Goal: Communication & Community: Ask a question

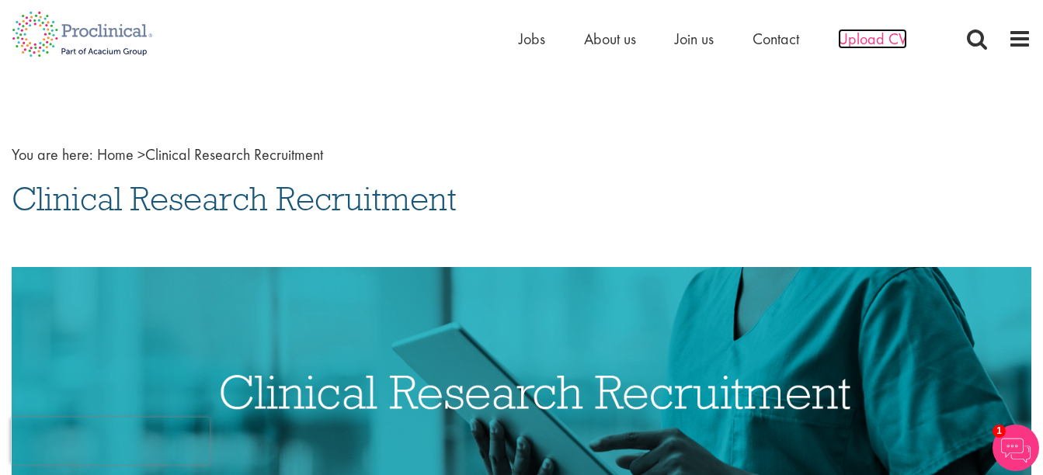
click at [852, 41] on span "Upload CV" at bounding box center [872, 39] width 69 height 20
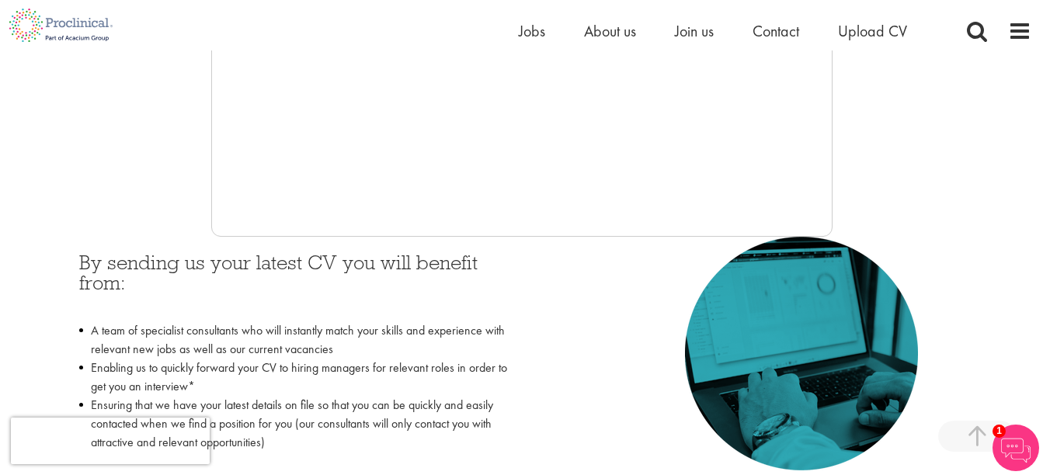
scroll to position [544, 0]
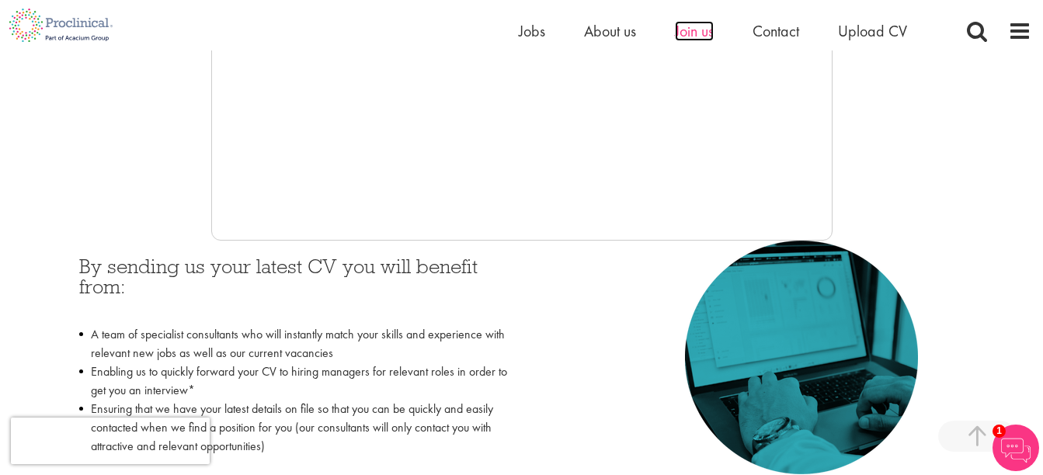
click at [703, 39] on span "Join us" at bounding box center [694, 31] width 39 height 20
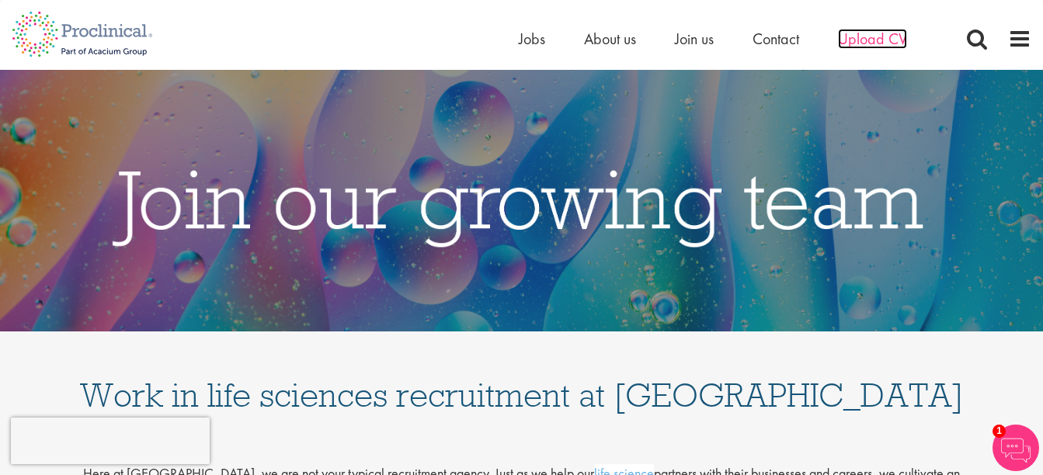
click at [871, 43] on span "Upload CV" at bounding box center [872, 39] width 69 height 20
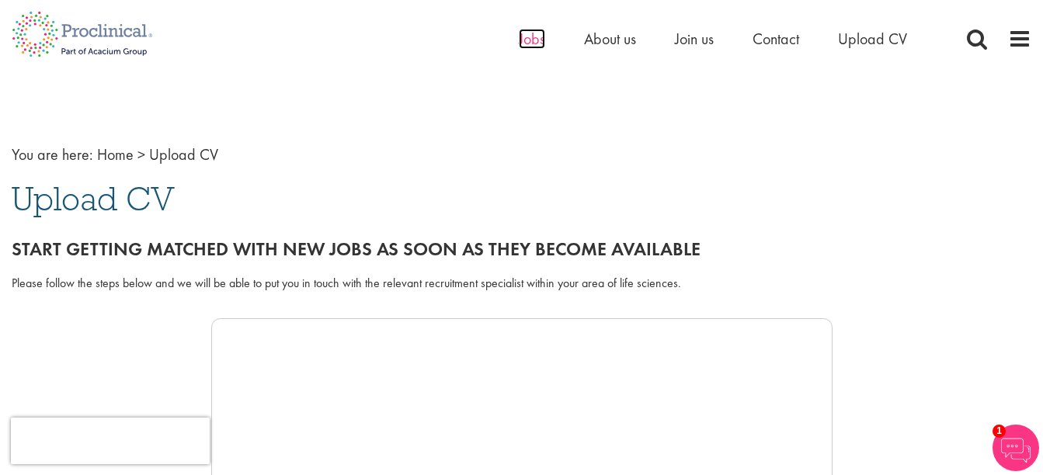
click at [530, 43] on span "Jobs" at bounding box center [532, 39] width 26 height 20
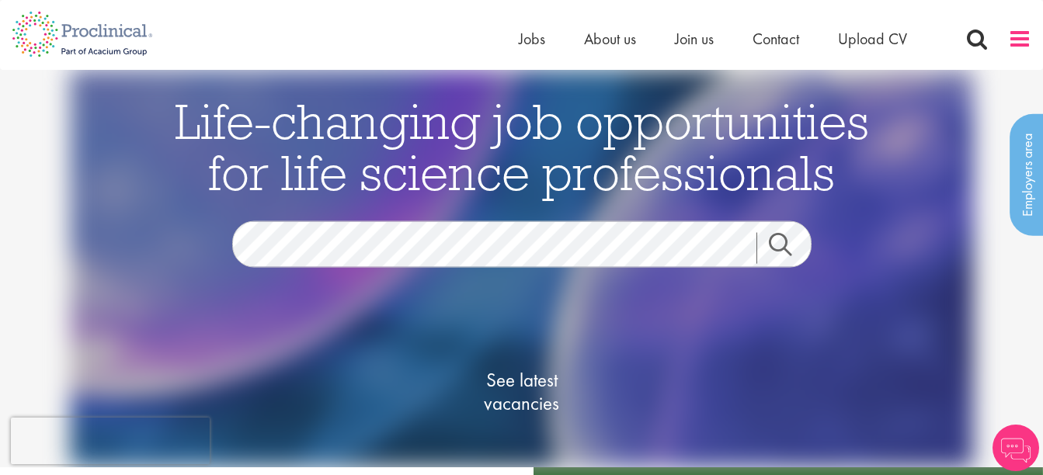
click at [1013, 39] on span at bounding box center [1019, 38] width 23 height 23
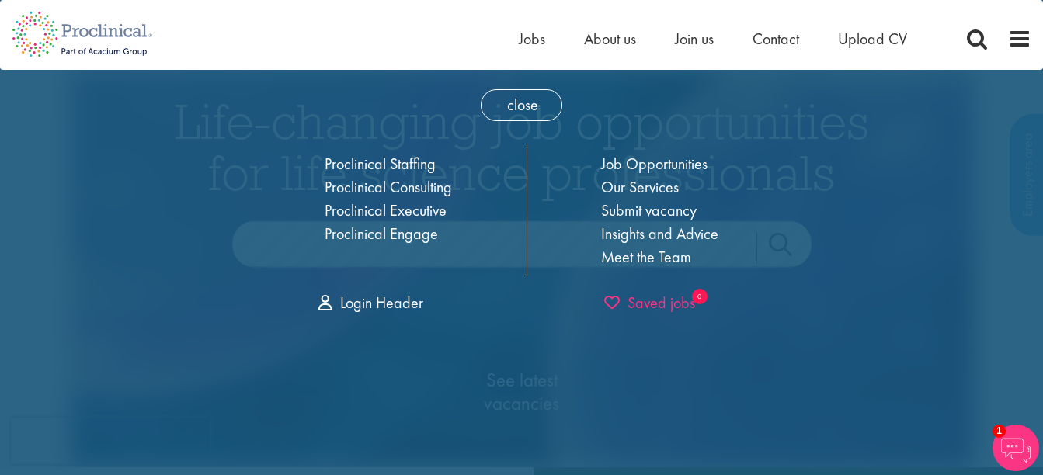
click at [671, 308] on span "Saved jobs" at bounding box center [649, 303] width 91 height 20
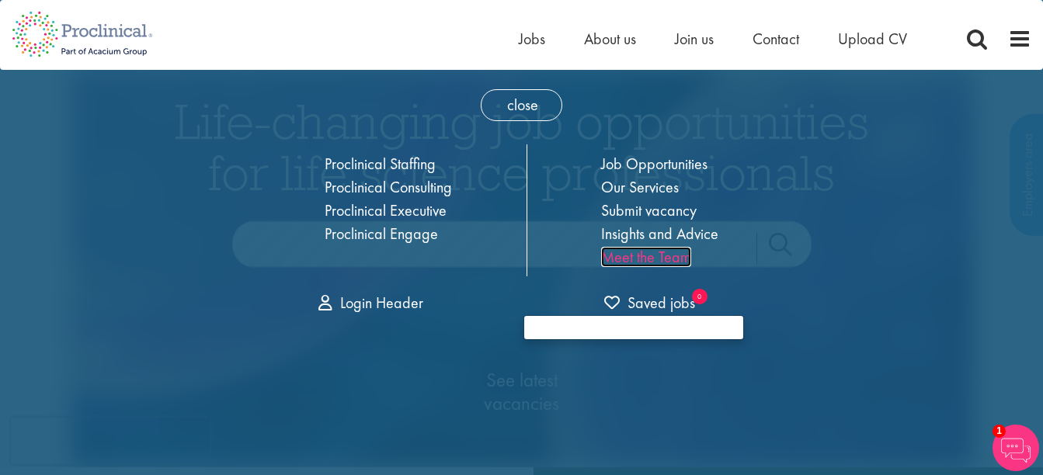
click at [658, 262] on link "Meet the Team" at bounding box center [646, 257] width 90 height 20
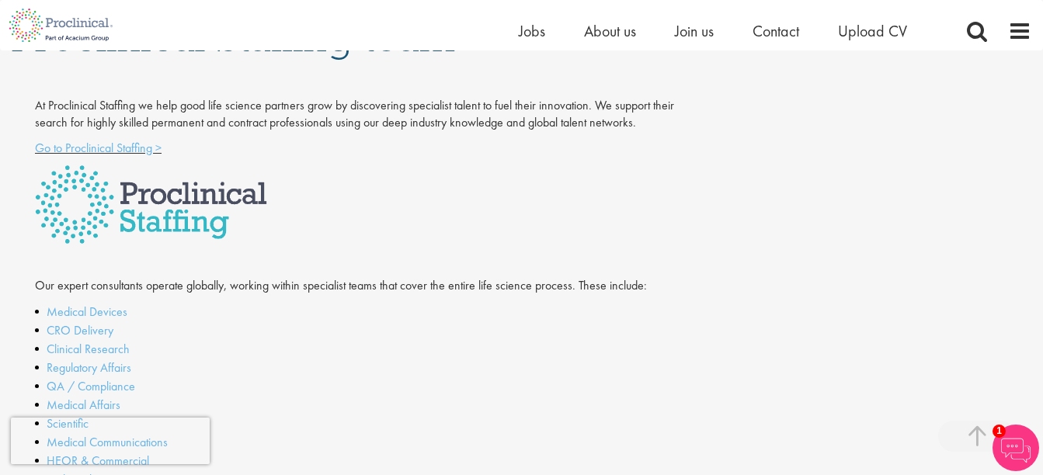
scroll to position [278, 0]
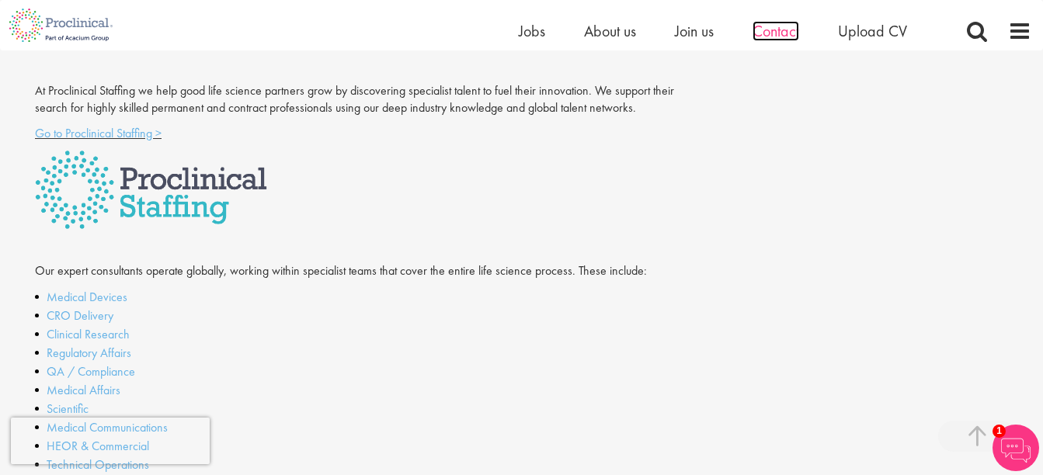
click at [752, 30] on span "Contact" at bounding box center [775, 31] width 47 height 20
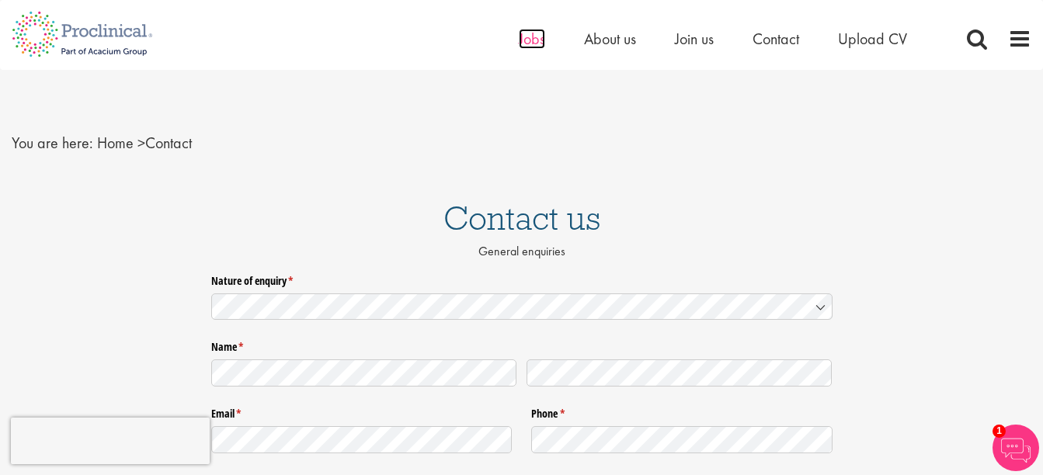
click at [522, 47] on span "Jobs" at bounding box center [532, 39] width 26 height 20
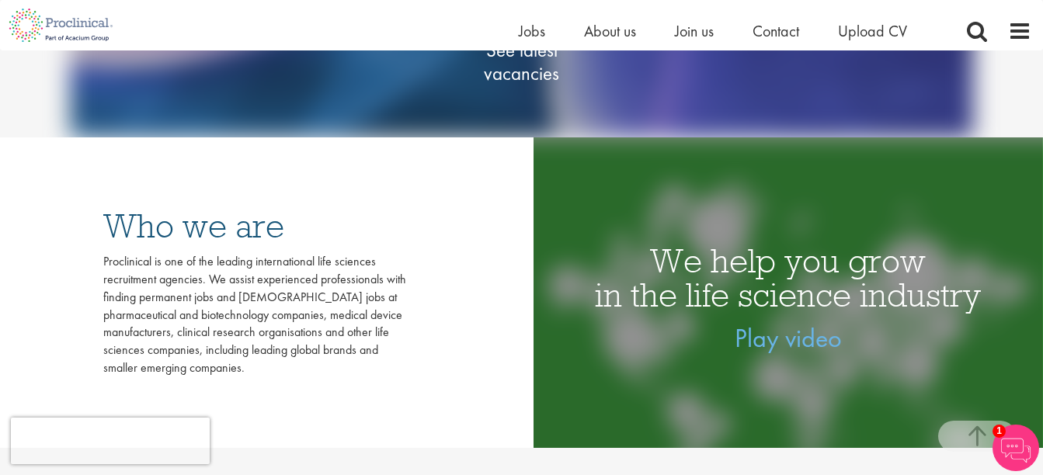
scroll to position [316, 0]
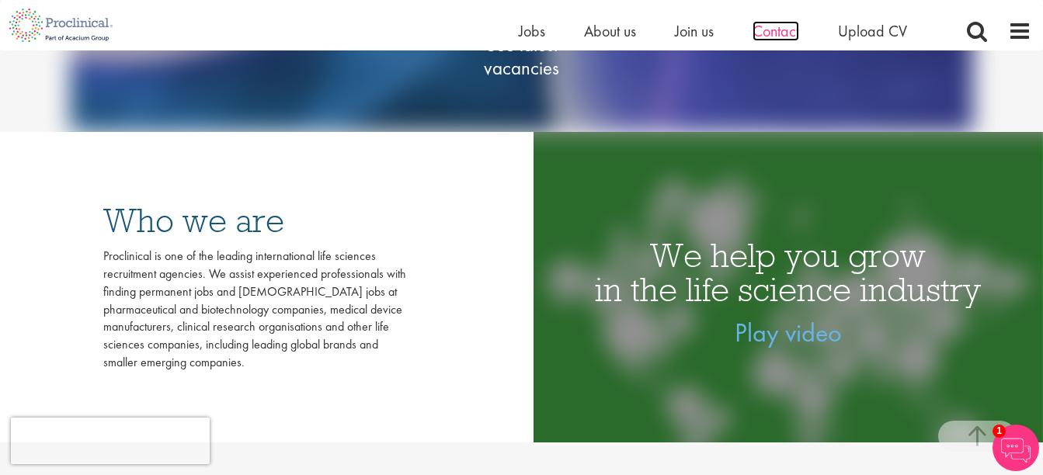
click at [762, 34] on span "Contact" at bounding box center [775, 31] width 47 height 20
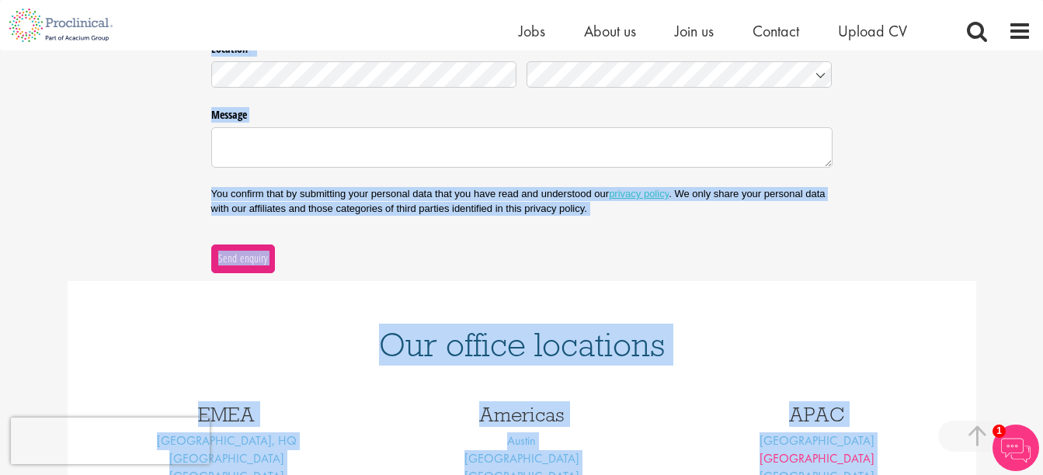
scroll to position [440, 0]
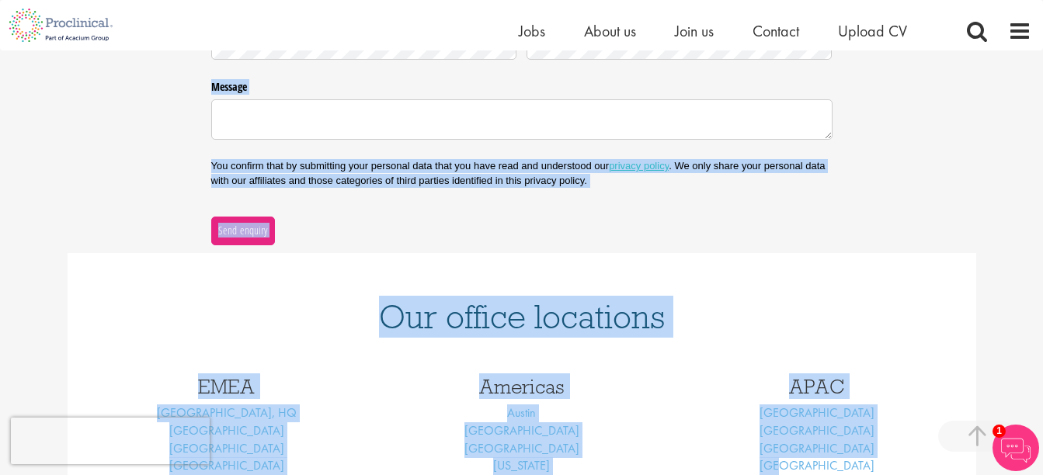
drag, startPoint x: 340, startPoint y: 129, endPoint x: 707, endPoint y: 235, distance: 381.4
click at [707, 235] on div "You are here: Home > Contact Contact us General enquiries Nature of enquiry * (…" at bounding box center [521, 57] width 1043 height 995
copy div "Contact us General enquiries Nature of enquiry * (required) Name * (required) E…"
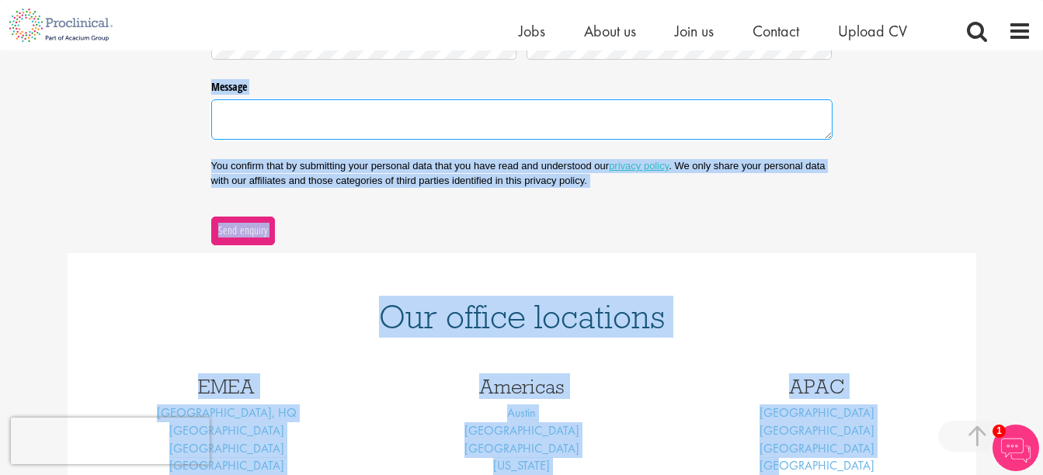
click at [280, 111] on textarea "Message" at bounding box center [521, 119] width 621 height 40
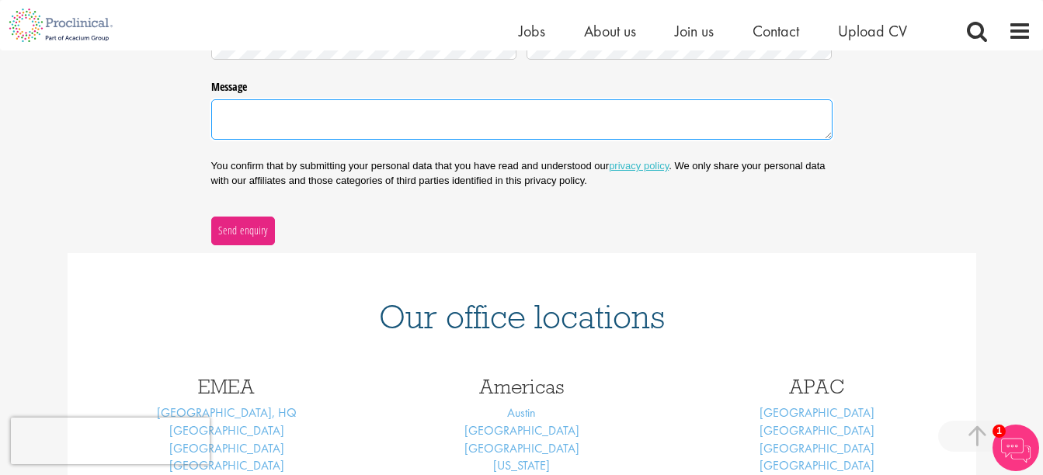
paste textarea "Hello, I recently submitted my resume and wanted to confirm my areas of interes…"
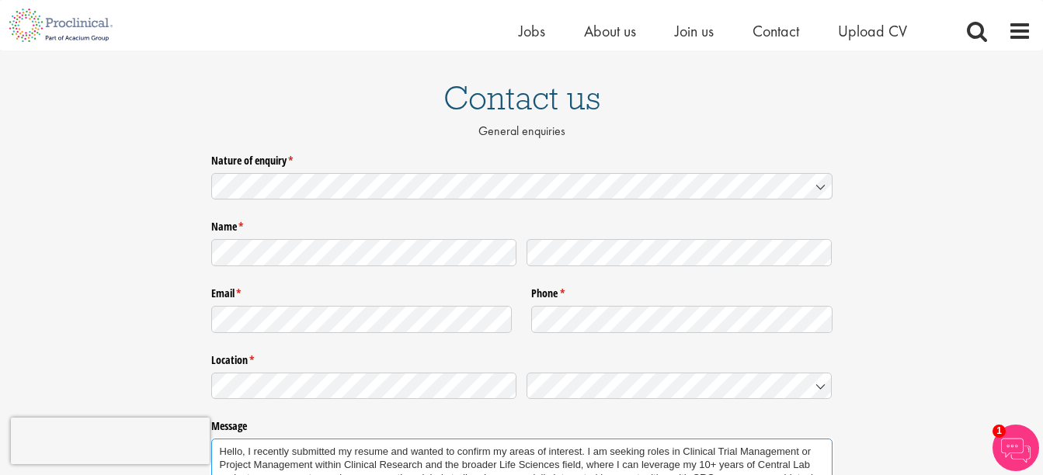
scroll to position [96, 0]
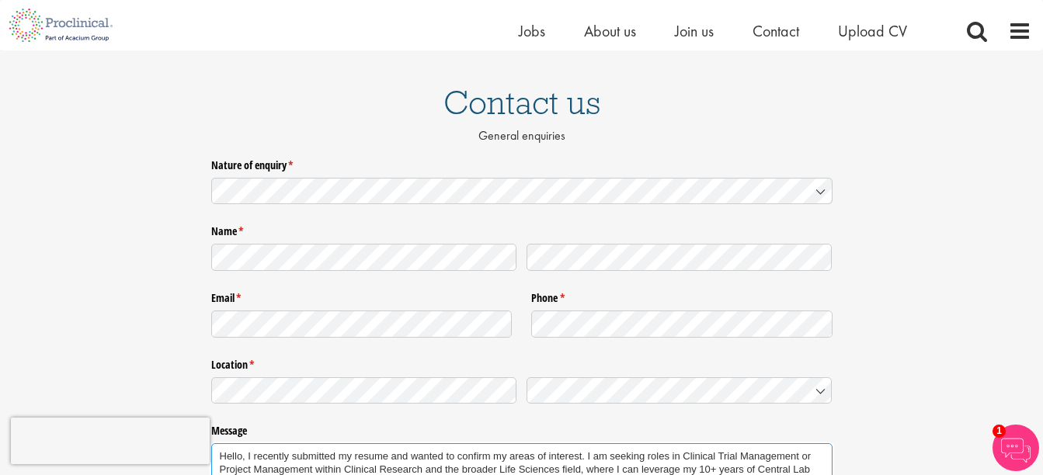
type textarea "Hello, I recently submitted my resume and wanted to confirm my areas of interes…"
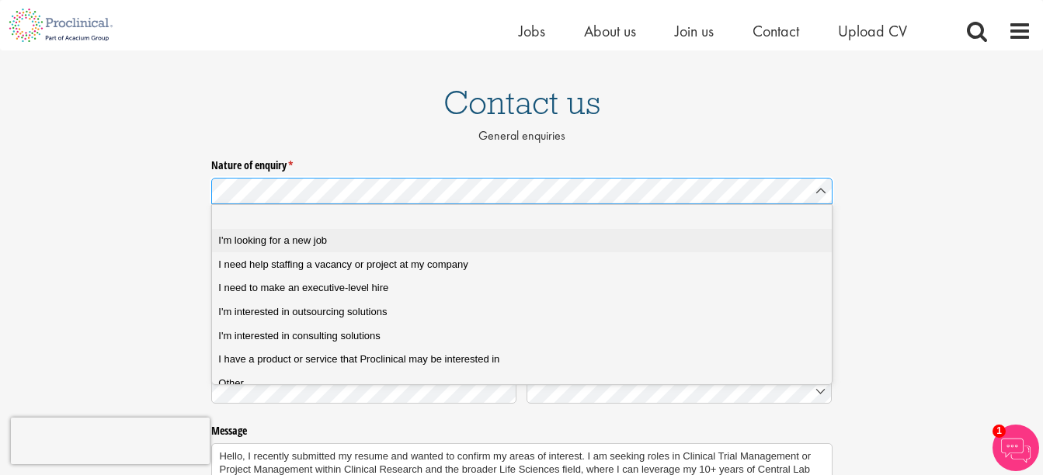
click at [341, 245] on div "I'm looking for a new job" at bounding box center [527, 241] width 618 height 14
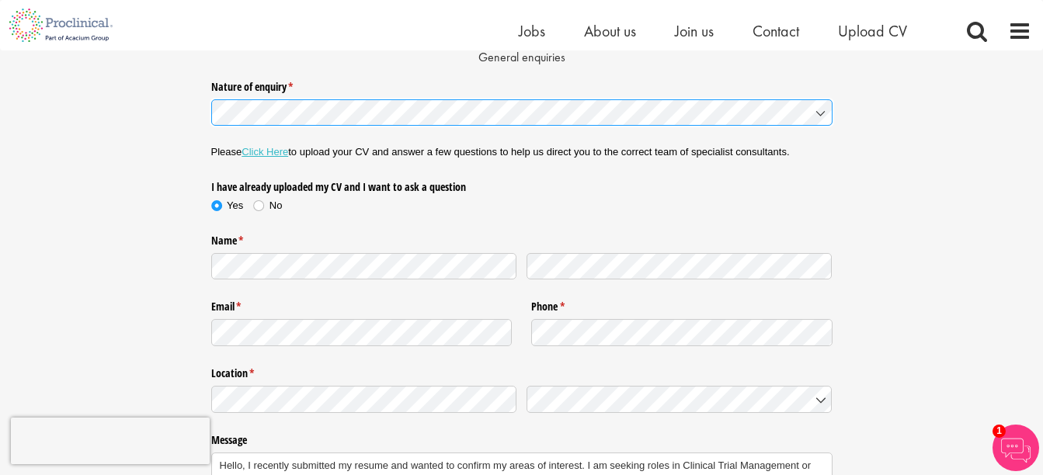
scroll to position [172, 0]
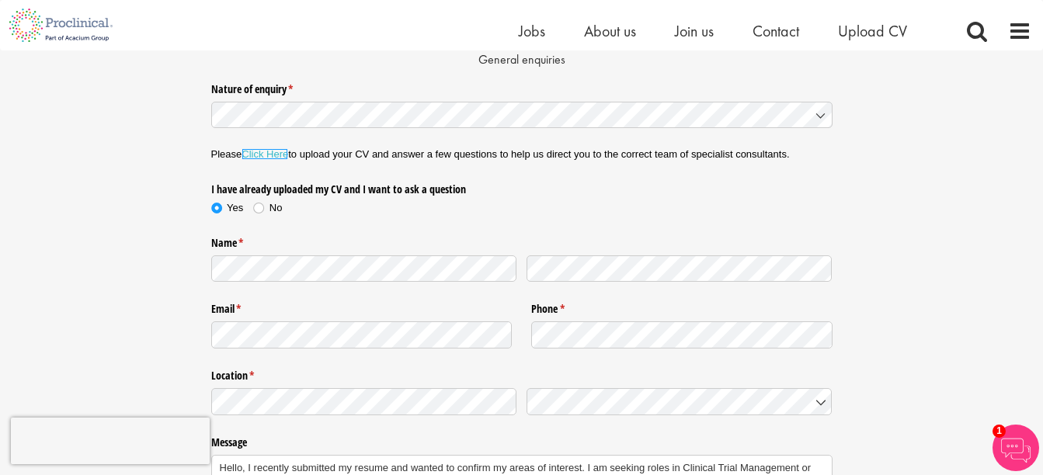
click at [262, 155] on link "Click Here" at bounding box center [264, 154] width 47 height 12
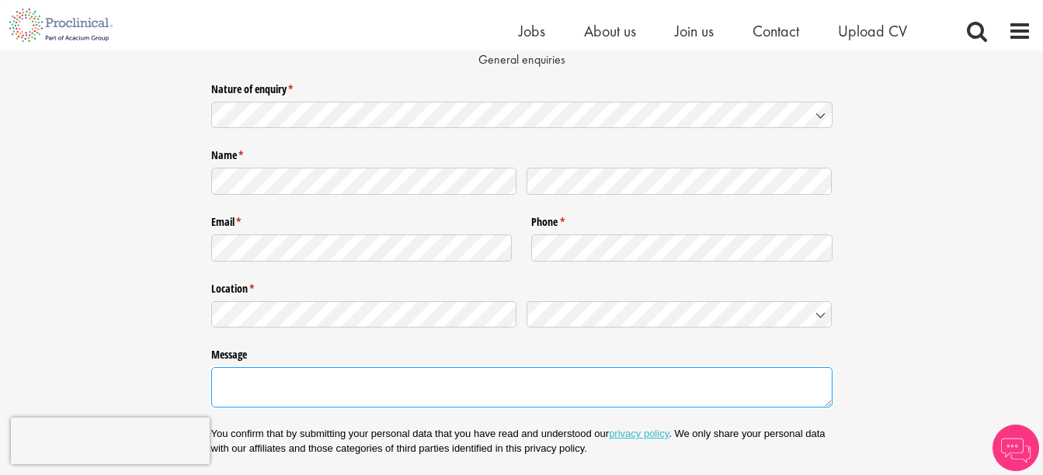
click at [547, 387] on textarea "Message" at bounding box center [521, 387] width 621 height 40
paste textarea "Hello, I recently submitted my resume and wanted to confirm my areas of interes…"
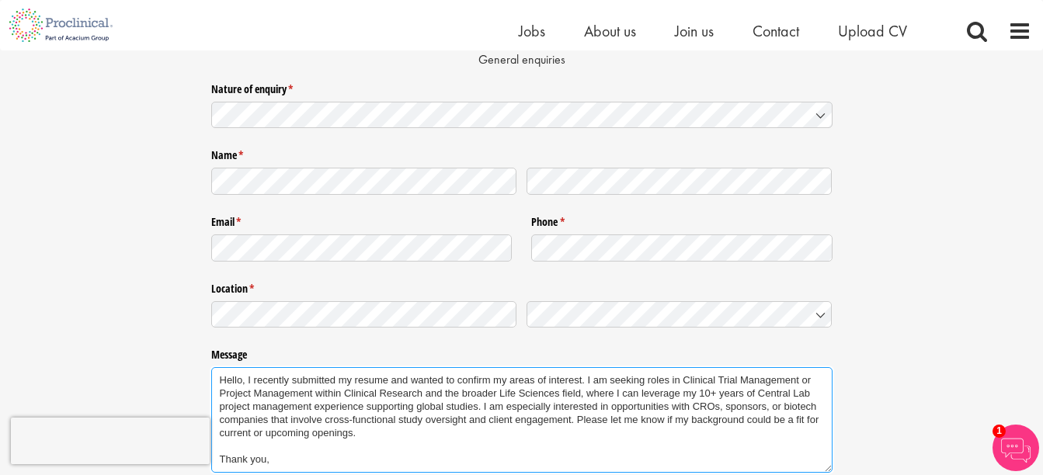
scroll to position [175, 0]
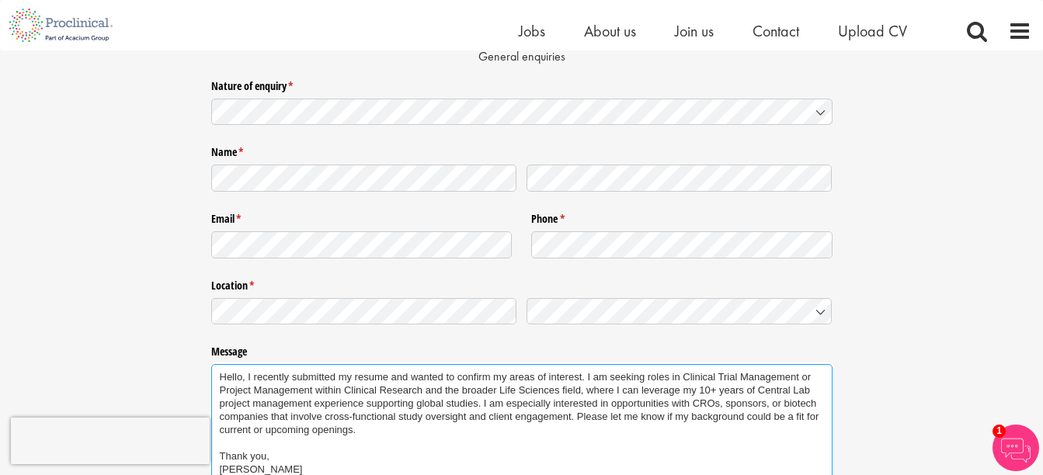
type textarea "Hello, I recently submitted my resume and wanted to confirm my areas of interes…"
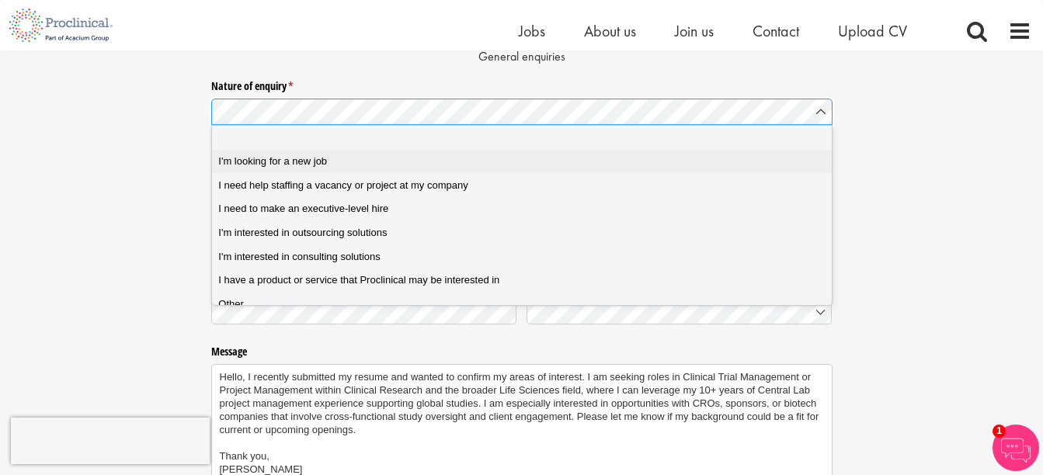
click at [269, 158] on span "I'm looking for a new job" at bounding box center [272, 162] width 109 height 14
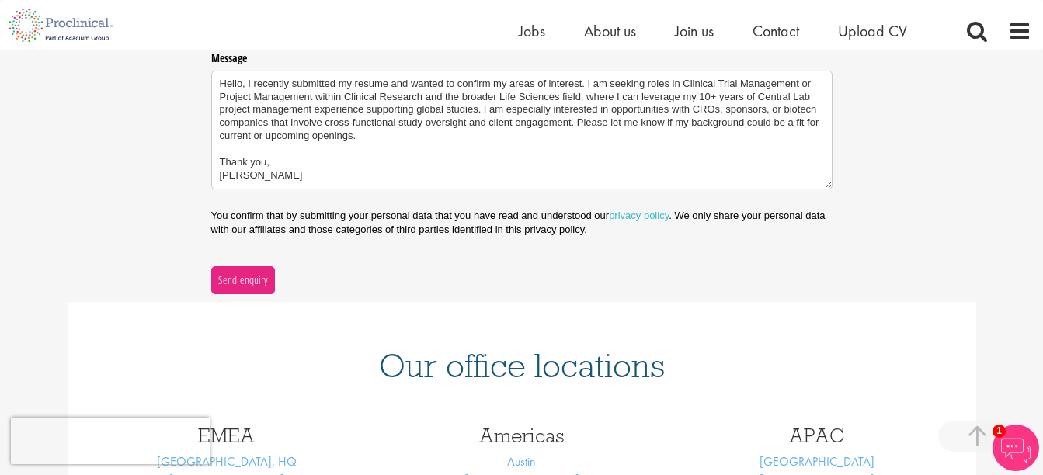
scroll to position [523, 0]
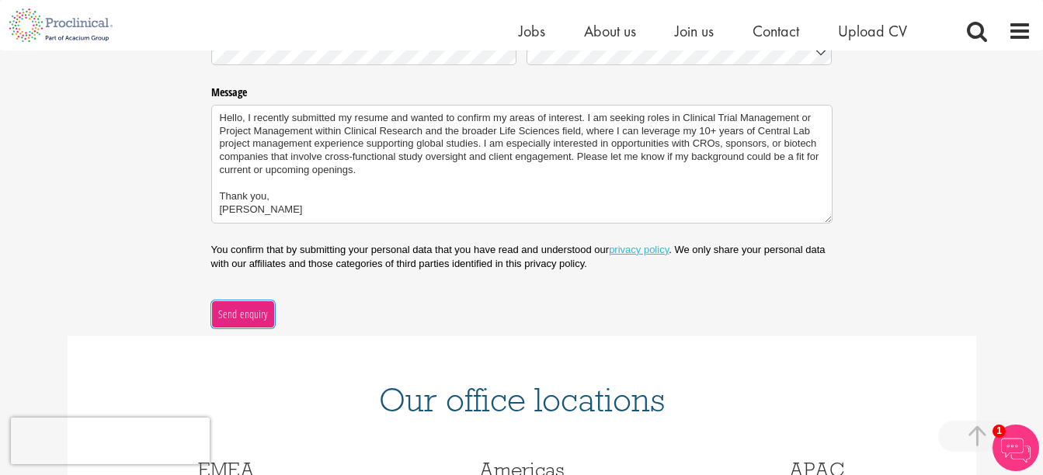
click at [250, 311] on span "Send enquiry" at bounding box center [242, 314] width 50 height 17
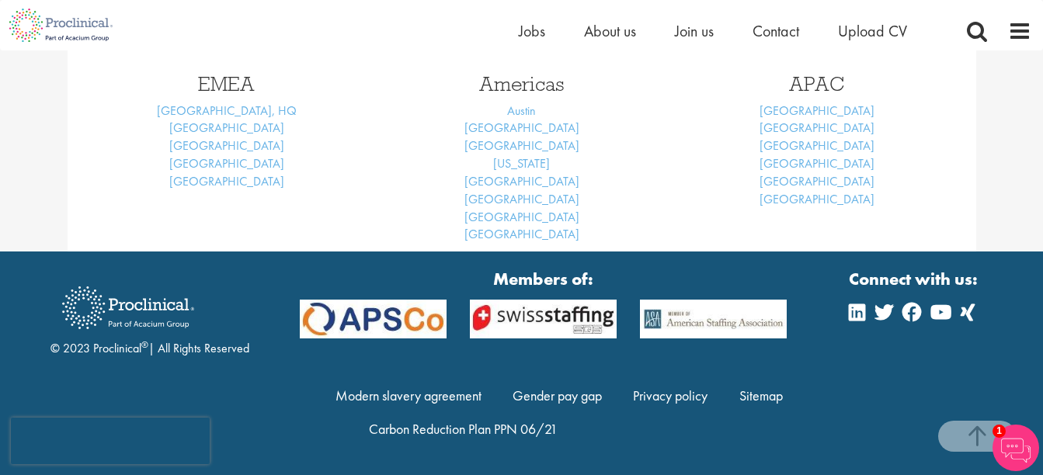
scroll to position [248, 0]
